Goal: Contribute content

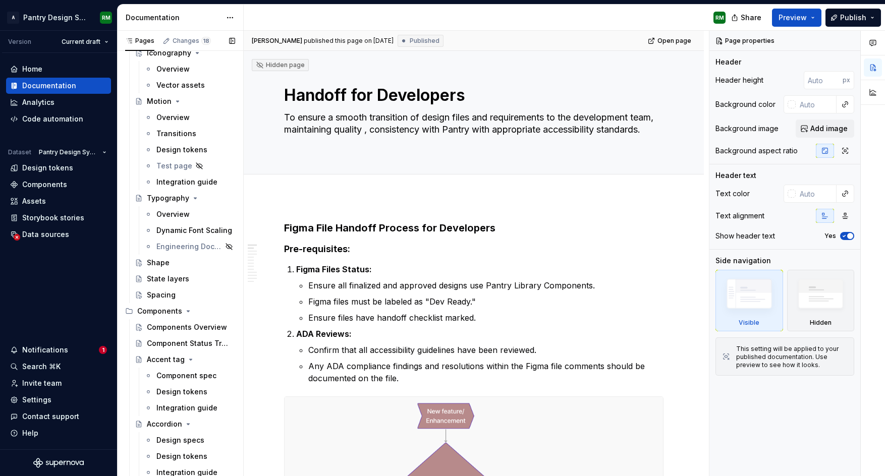
scroll to position [326, 0]
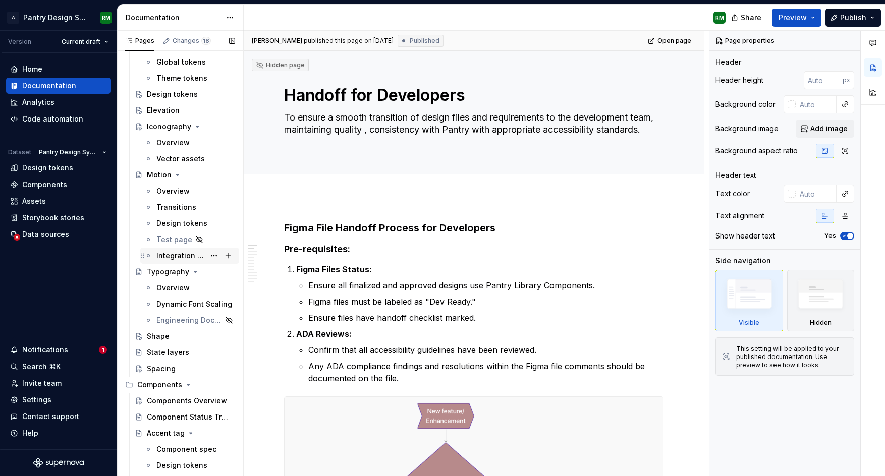
click at [167, 254] on div "Integration guide" at bounding box center [180, 256] width 48 height 10
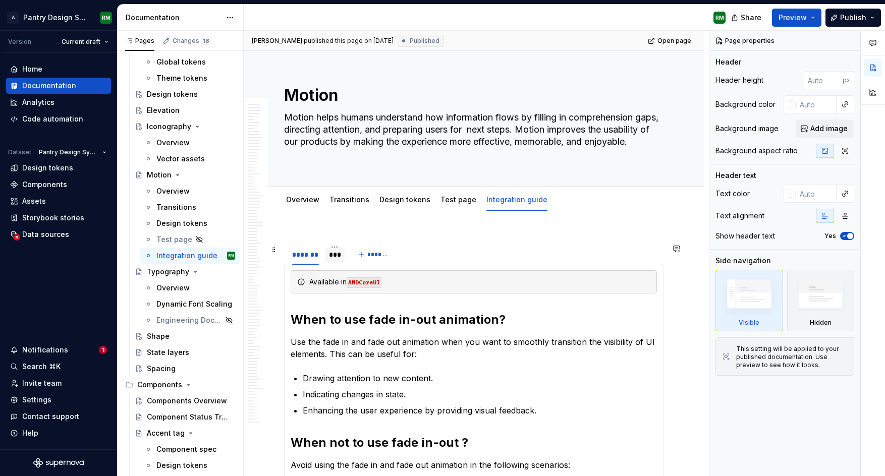
click at [330, 259] on div "***" at bounding box center [335, 255] width 12 height 10
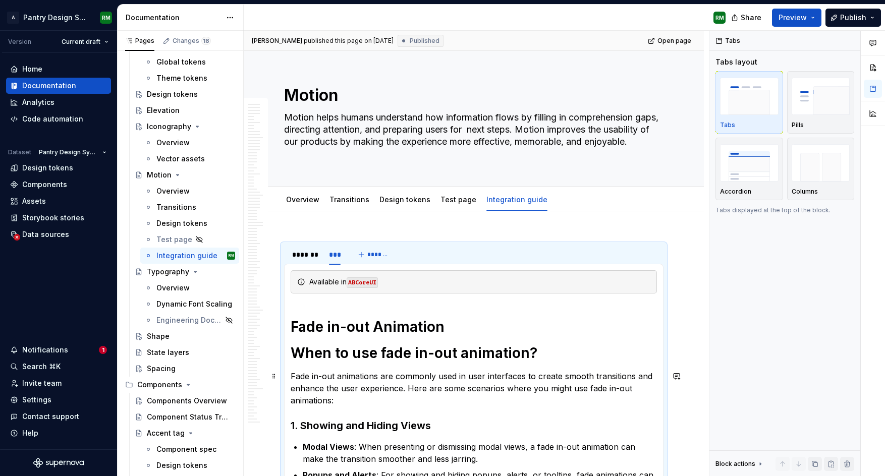
scroll to position [27, 0]
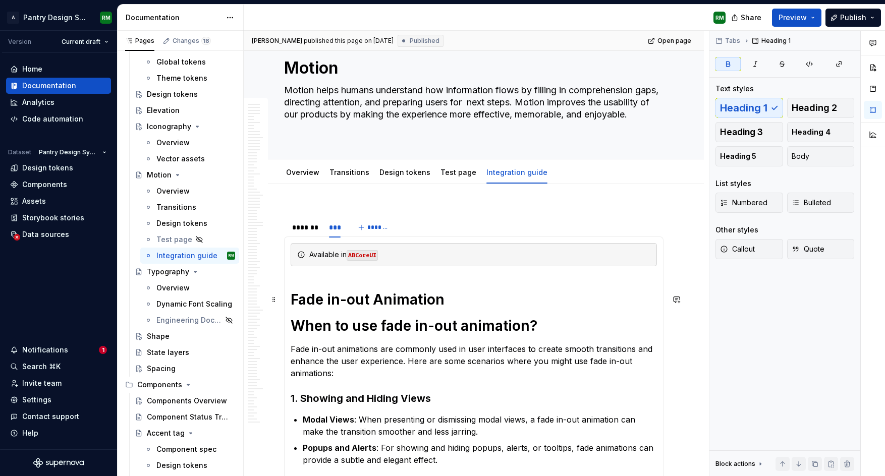
click at [436, 301] on h1 "Fade in-out Animation" at bounding box center [474, 300] width 366 height 18
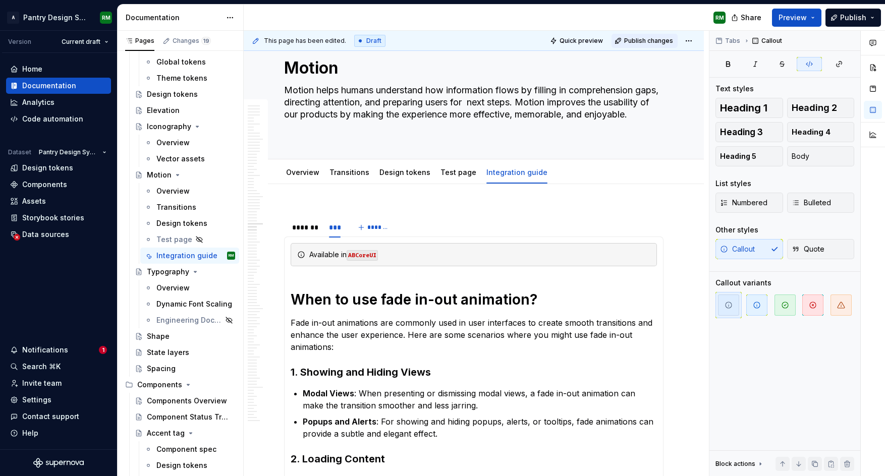
click at [648, 44] on span "Publish changes" at bounding box center [648, 41] width 49 height 8
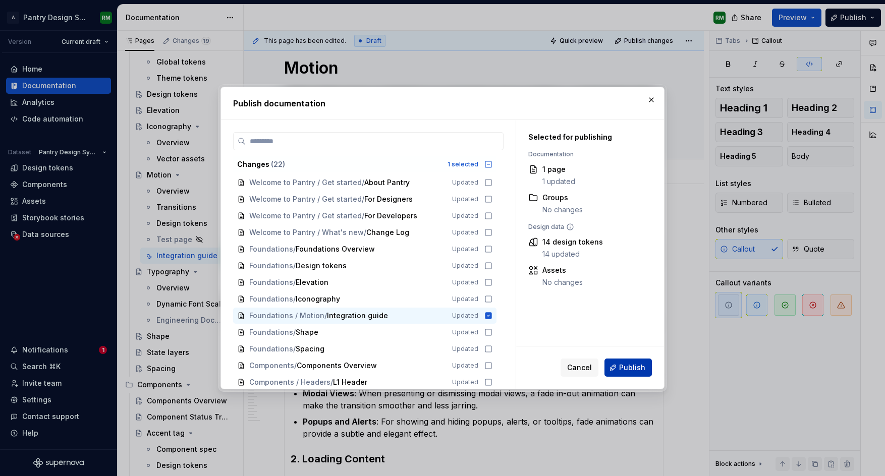
click at [633, 369] on span "Publish" at bounding box center [632, 368] width 26 height 10
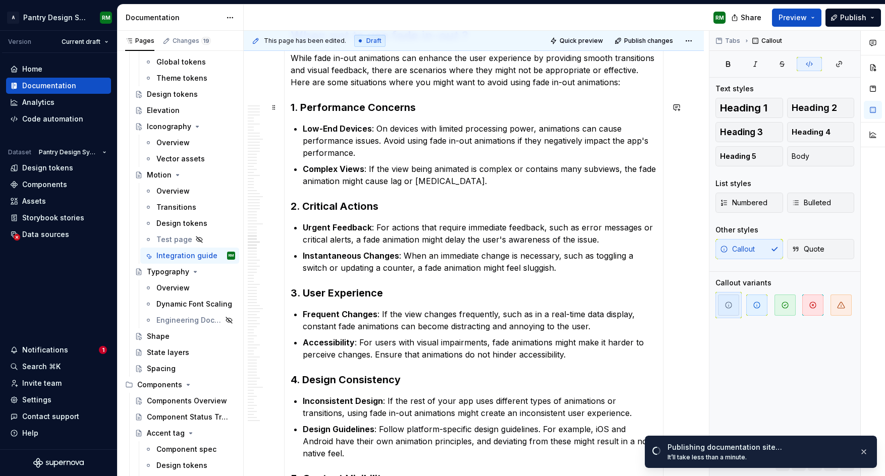
scroll to position [826, 0]
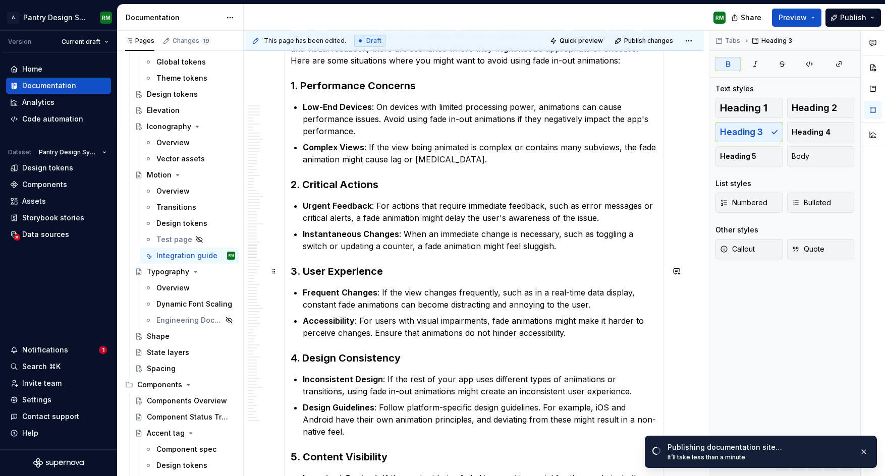
click at [477, 273] on h3 "3. User Experience" at bounding box center [474, 271] width 366 height 14
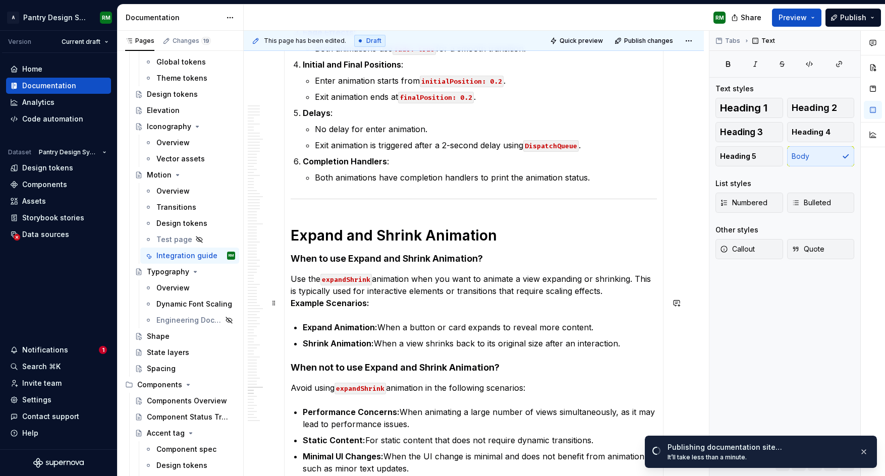
scroll to position [7014, 0]
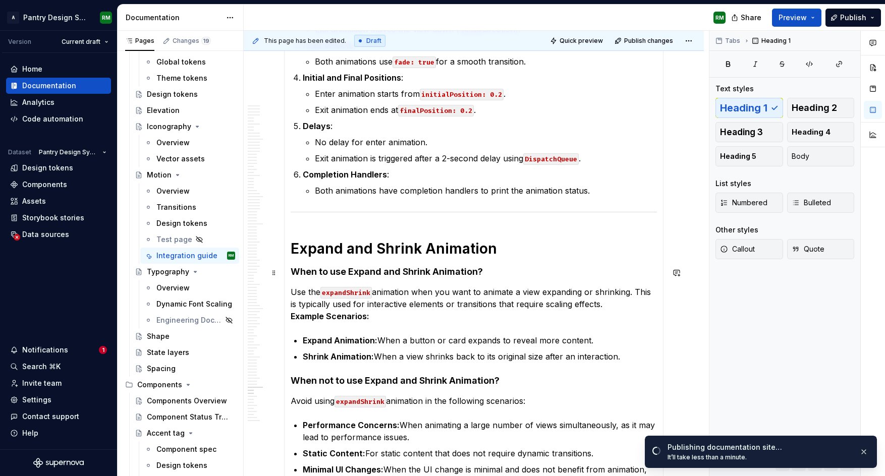
click at [405, 258] on h1 "Expand and Shrink Animation" at bounding box center [474, 249] width 366 height 18
click at [381, 258] on h1 "Expand and Shrink Animation" at bounding box center [474, 249] width 366 height 18
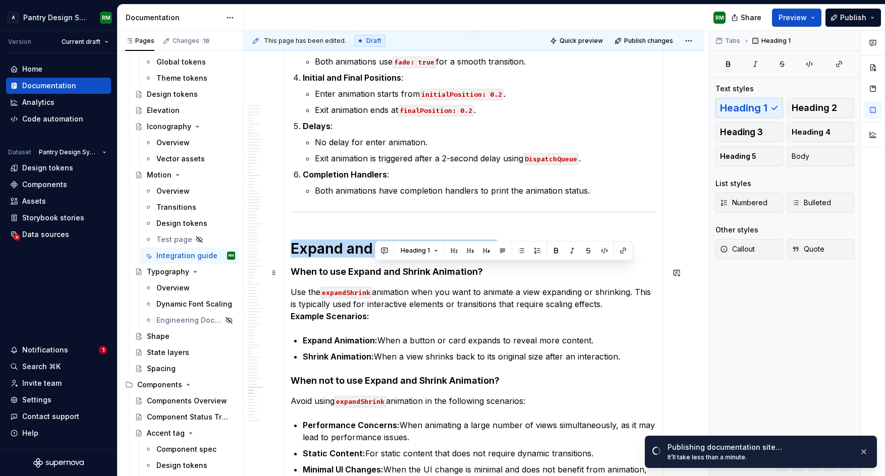
click at [381, 258] on h1 "Expand and Shrink Animation" at bounding box center [474, 249] width 366 height 18
click at [344, 254] on span "Heading 1" at bounding box center [330, 251] width 29 height 8
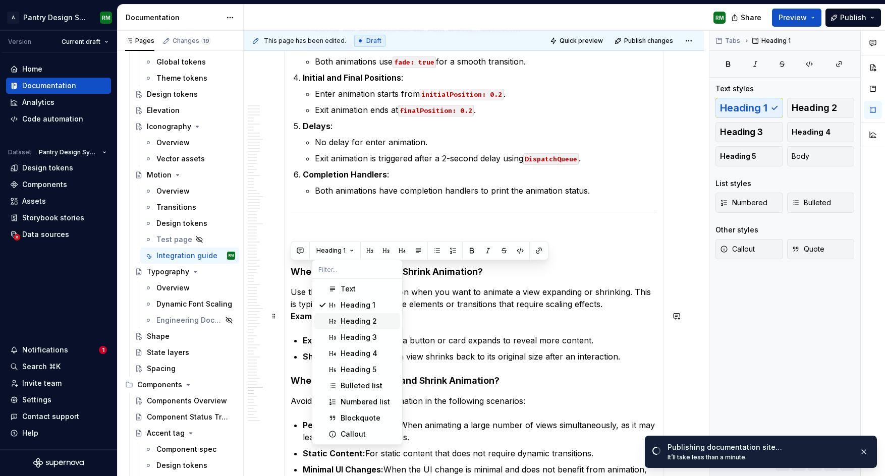
click at [348, 318] on div "Heading 2" at bounding box center [359, 321] width 36 height 10
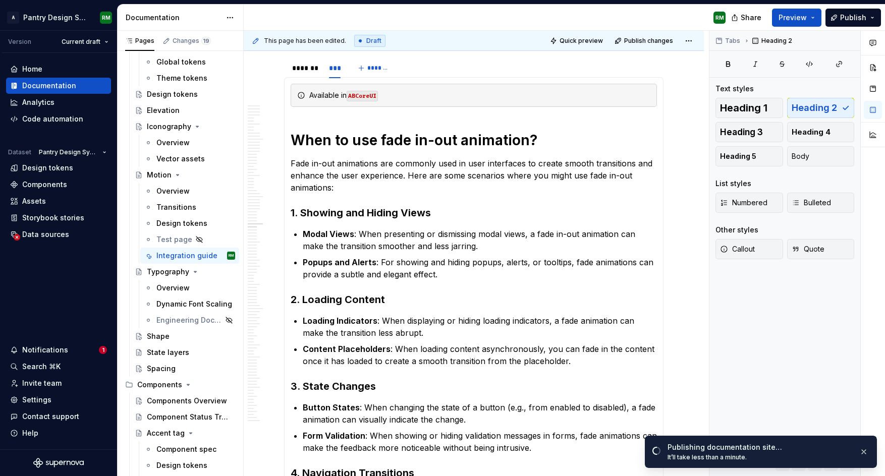
scroll to position [0, 0]
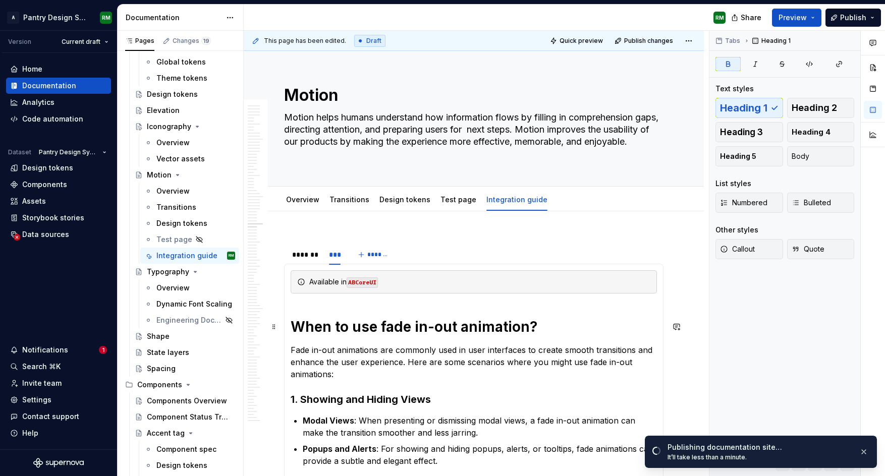
click at [351, 322] on strong "When to use fade in-out animation?" at bounding box center [414, 326] width 247 height 17
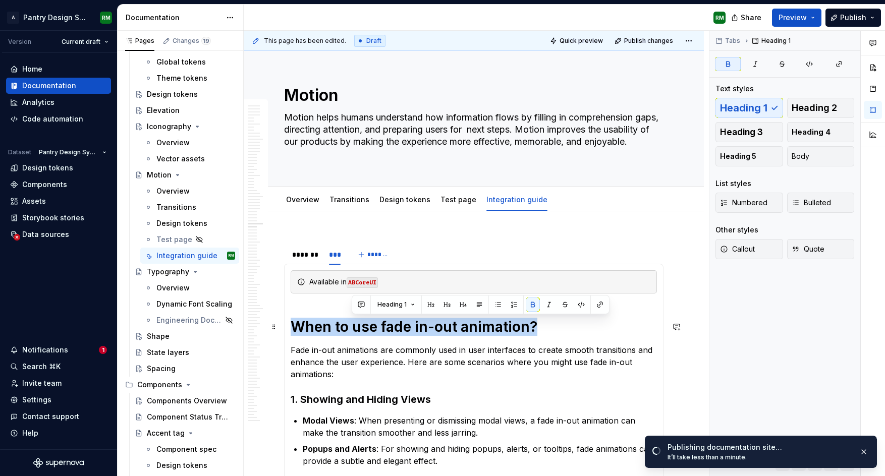
click at [351, 322] on strong "When to use fade in-out animation?" at bounding box center [414, 326] width 247 height 17
click at [369, 304] on button "button" at bounding box center [370, 305] width 14 height 14
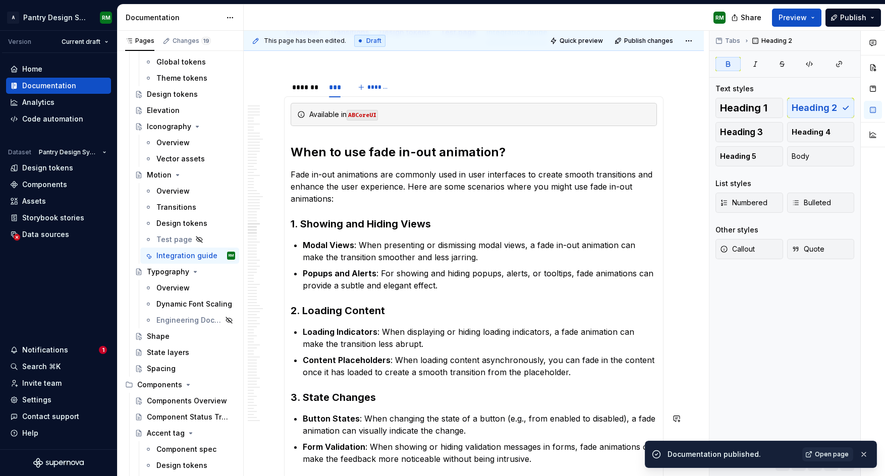
type textarea "*"
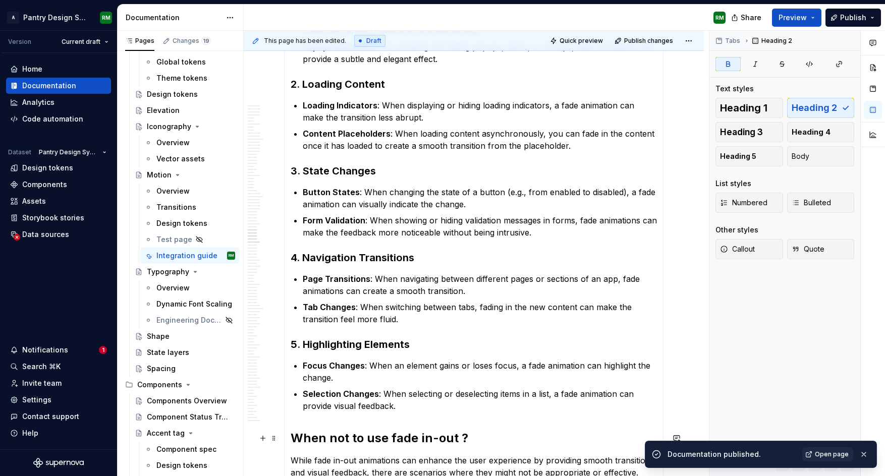
scroll to position [409, 0]
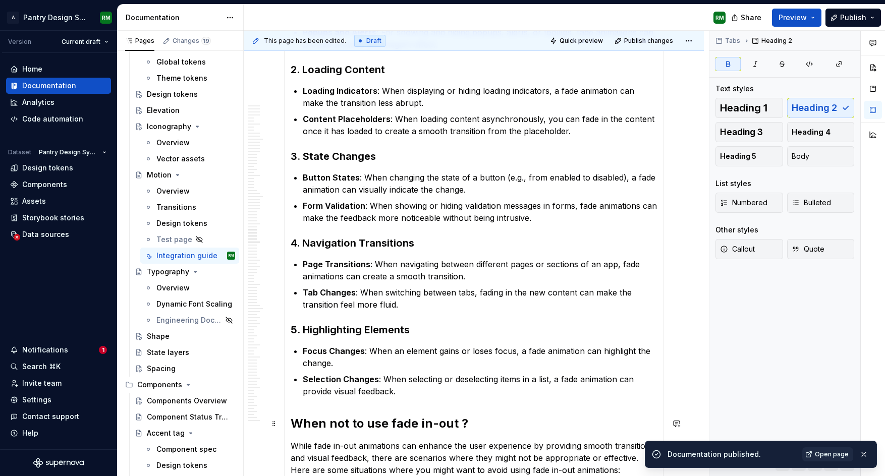
click at [459, 420] on strong "When not to use fade in-out ?" at bounding box center [380, 423] width 178 height 15
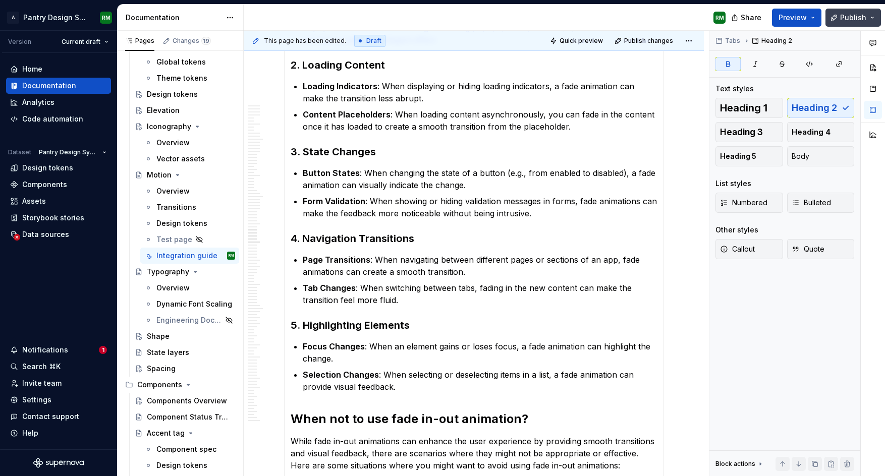
click at [848, 19] on span "Publish" at bounding box center [853, 18] width 26 height 10
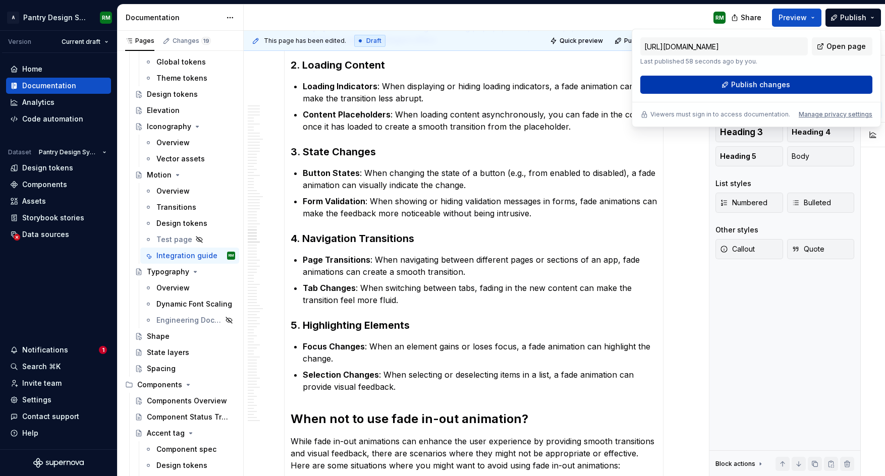
click at [756, 86] on span "Publish changes" at bounding box center [760, 85] width 59 height 10
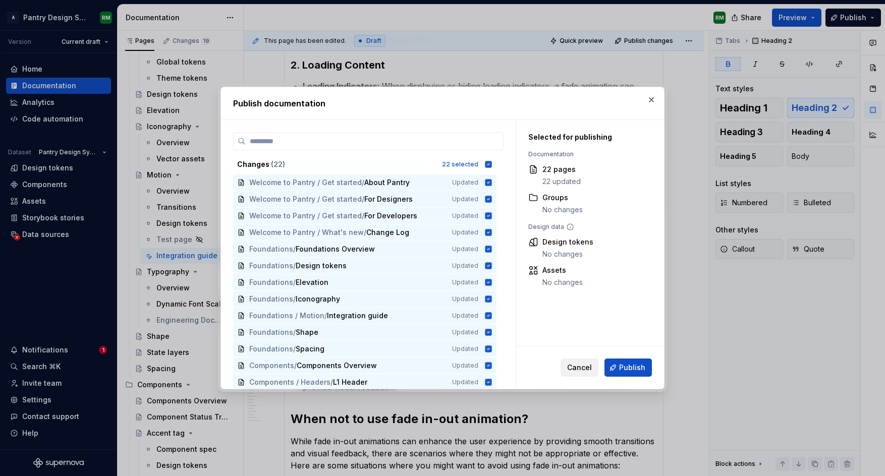
click at [581, 369] on span "Cancel" at bounding box center [579, 368] width 25 height 10
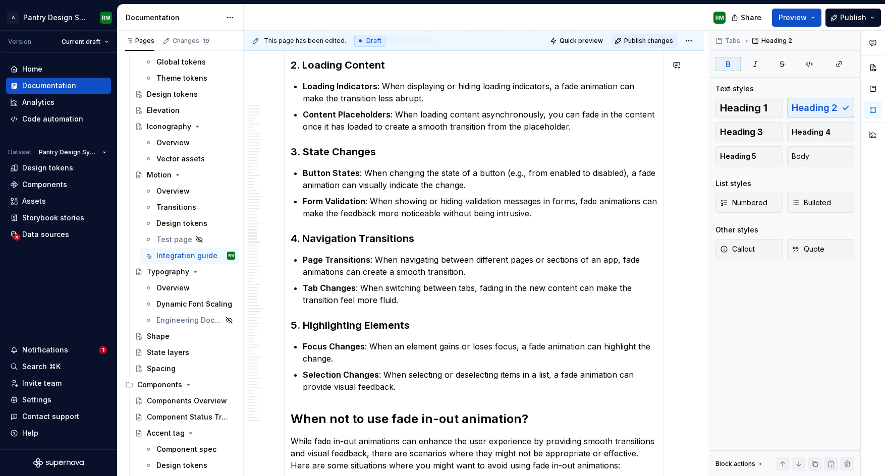
click at [641, 40] on span "Publish changes" at bounding box center [648, 41] width 49 height 8
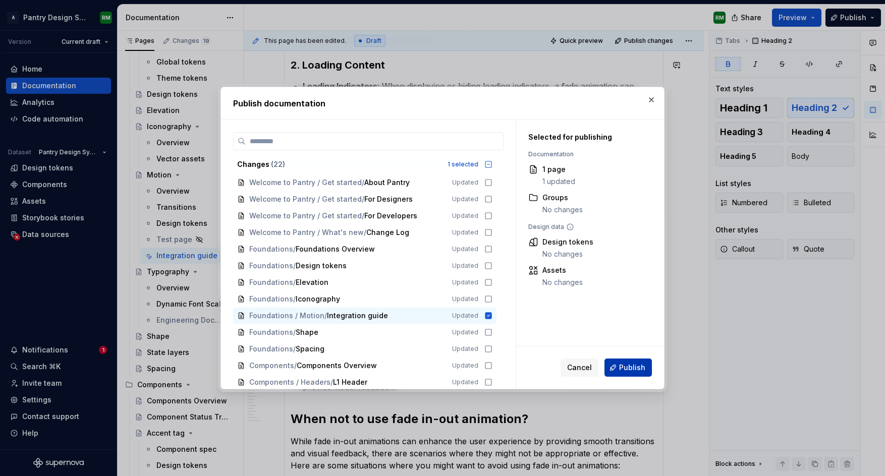
click at [621, 370] on span "Publish" at bounding box center [632, 368] width 26 height 10
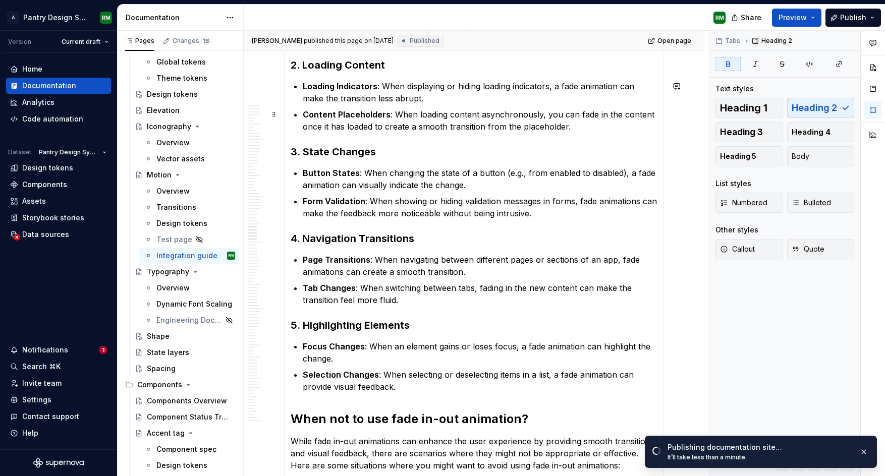
scroll to position [0, 0]
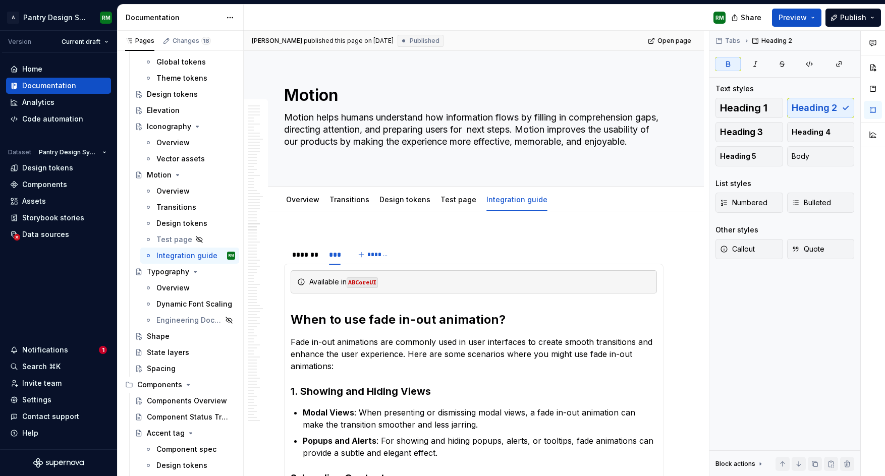
type textarea "*"
